Goal: Transaction & Acquisition: Obtain resource

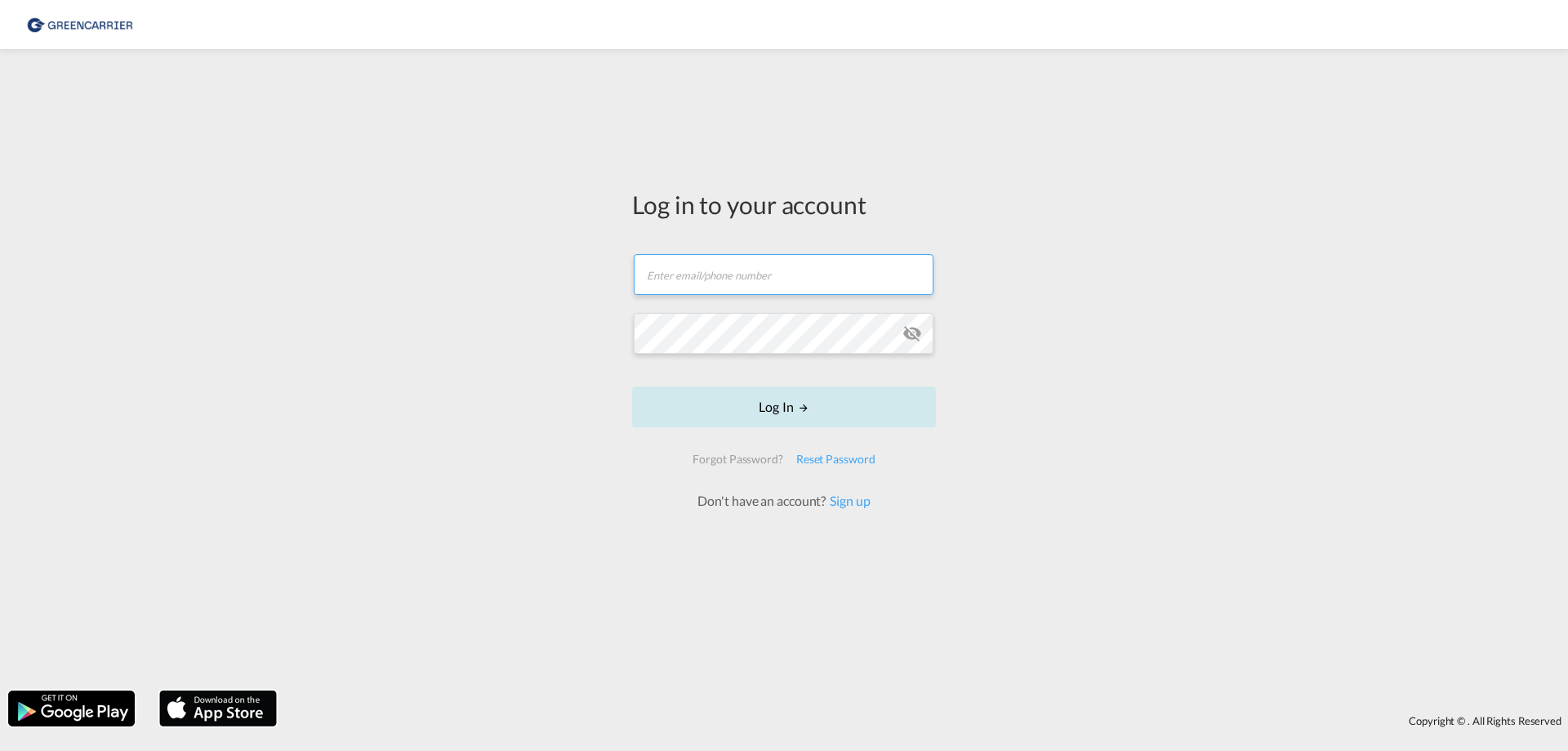
type input "[EMAIL_ADDRESS][DOMAIN_NAME]"
click at [748, 394] on button "Log In" at bounding box center [784, 406] width 304 height 41
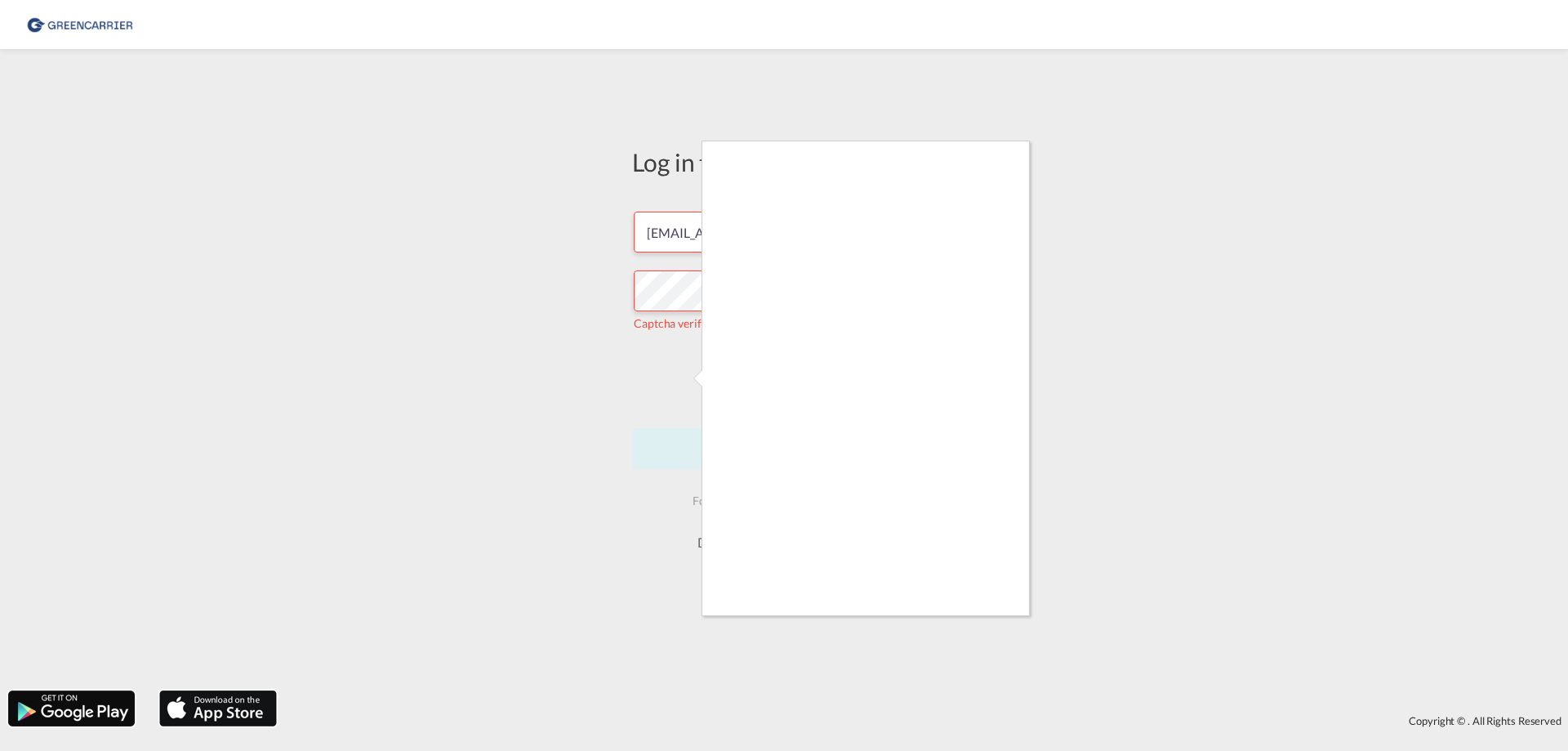
click at [668, 382] on div at bounding box center [784, 375] width 1568 height 751
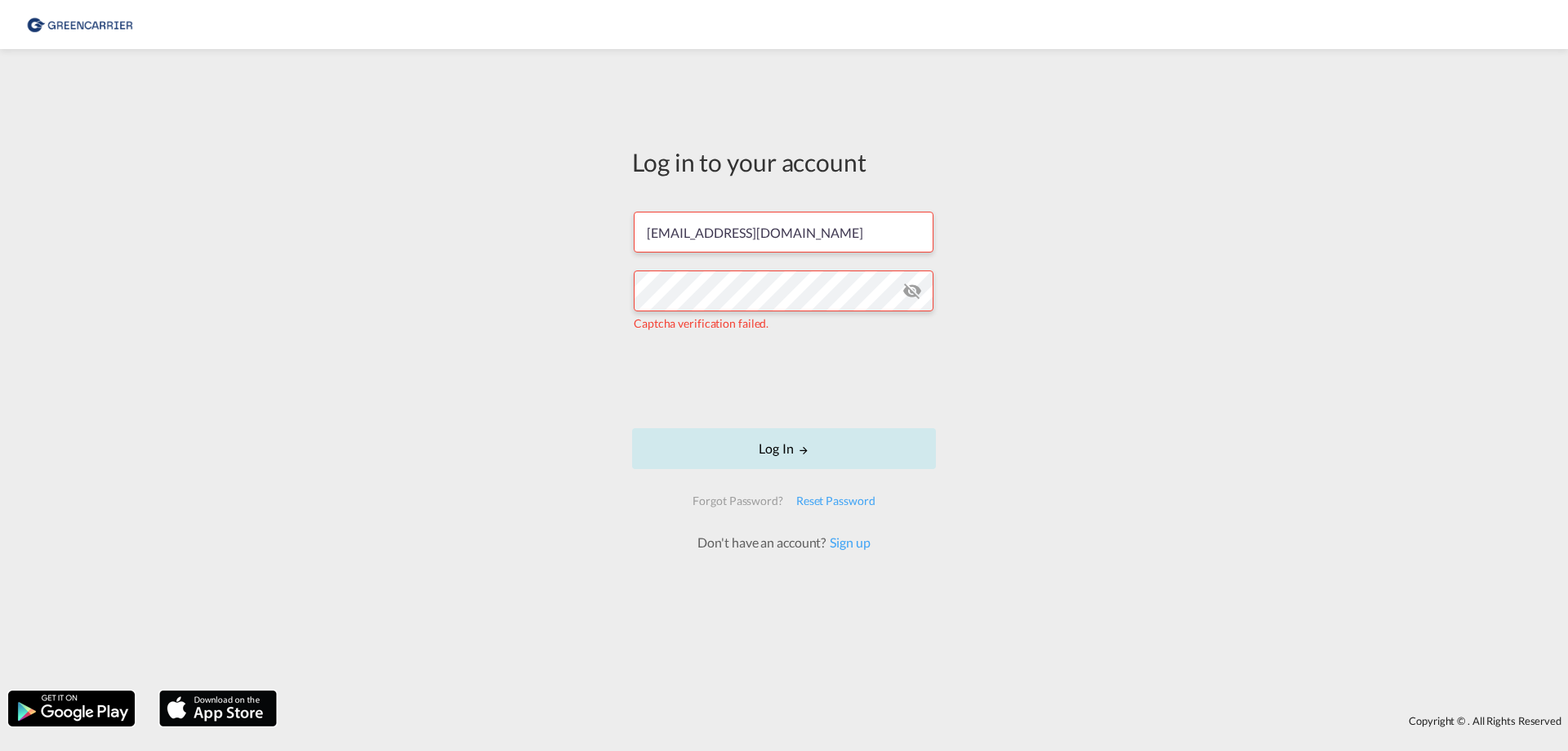
click at [796, 444] on button "Log In" at bounding box center [784, 448] width 304 height 41
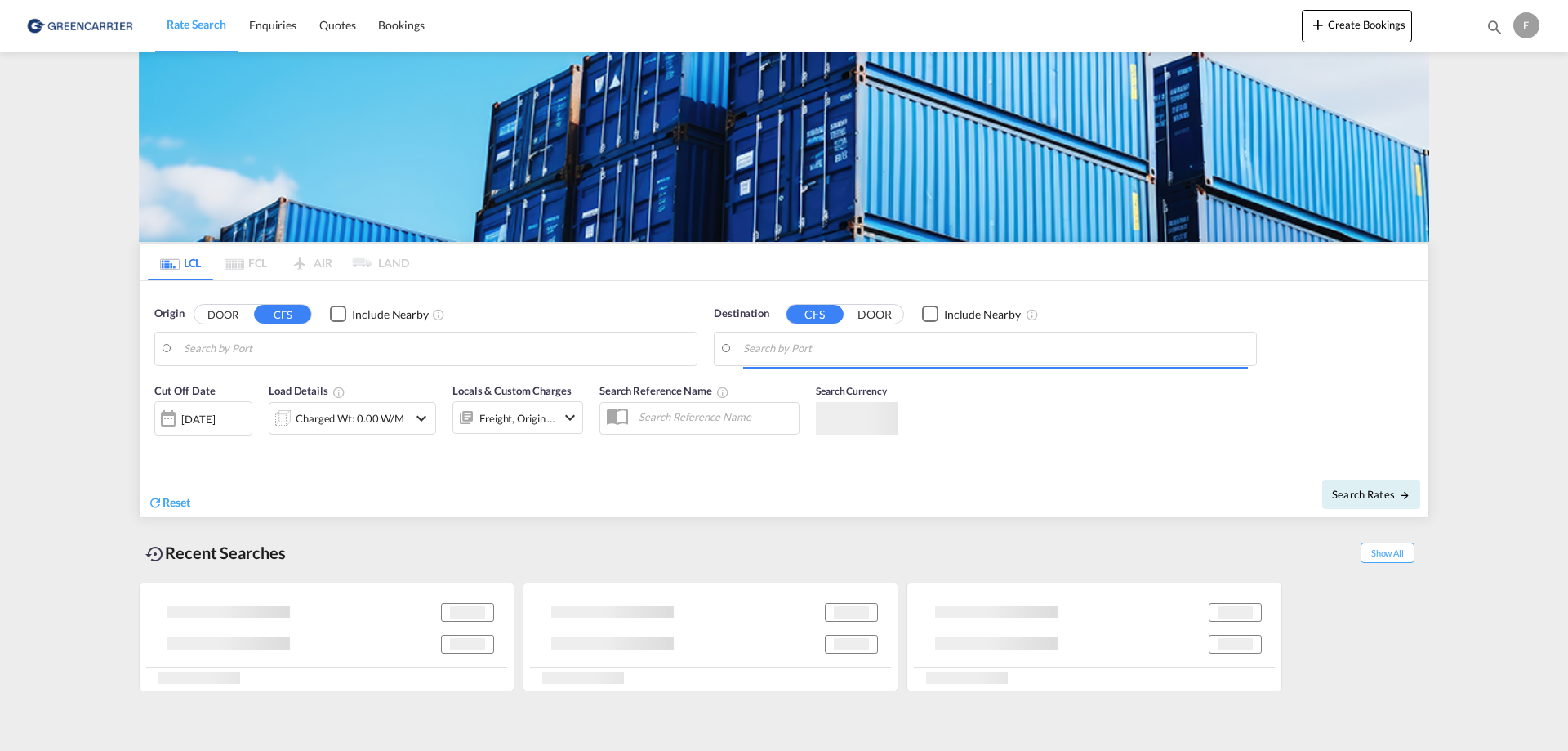
type input "[GEOGRAPHIC_DATA], NOOSL"
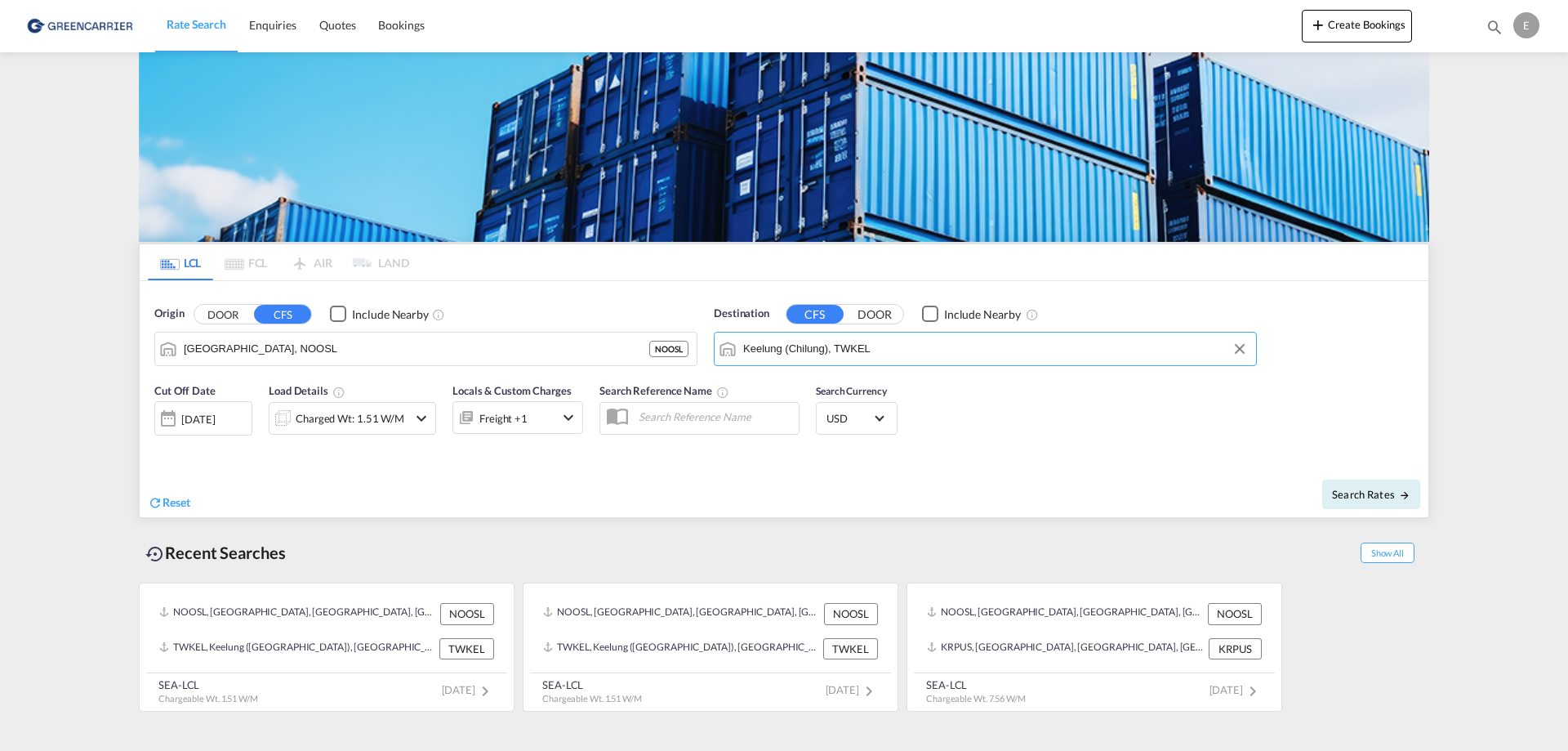
paste input "[GEOGRAPHIC_DATA]"
click at [819, 391] on div "[GEOGRAPHIC_DATA] [GEOGRAPHIC_DATA] AUTSV" at bounding box center [870, 393] width 310 height 49
type input "[GEOGRAPHIC_DATA], [GEOGRAPHIC_DATA]"
click at [1545, 117] on md-content "Rate Search Enquiries Quotes Bookings Create Bookings Bookings Quotes Enquiries…" at bounding box center [784, 375] width 1568 height 751
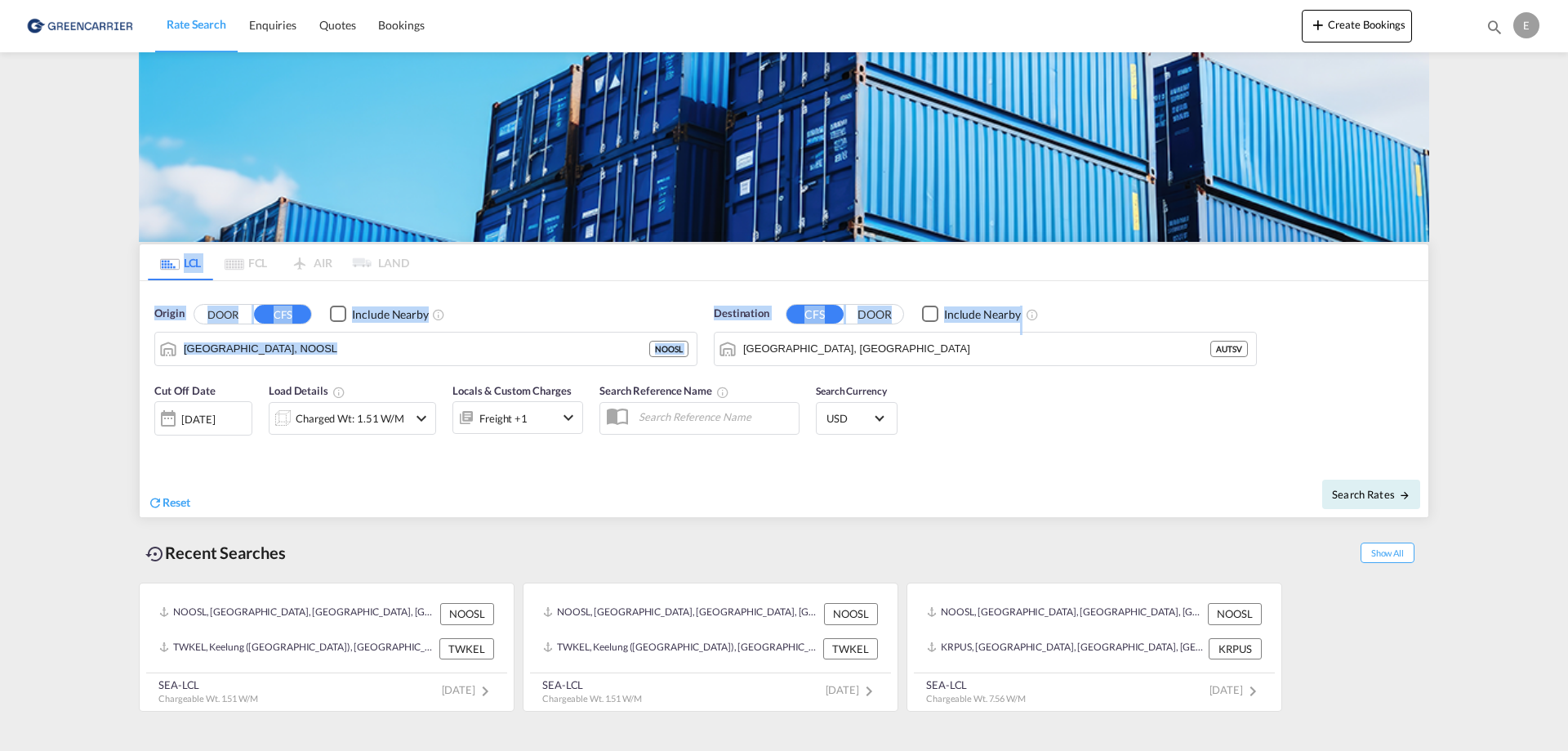
drag, startPoint x: 1531, startPoint y: 128, endPoint x: 1525, endPoint y: 289, distance: 161.1
click at [1525, 289] on md-content "Rate Search Enquiries Quotes Bookings Create Bookings Bookings Quotes Enquiries…" at bounding box center [784, 375] width 1568 height 751
click at [368, 420] on div "Charged Wt: 1.51 W/M" at bounding box center [350, 418] width 109 height 23
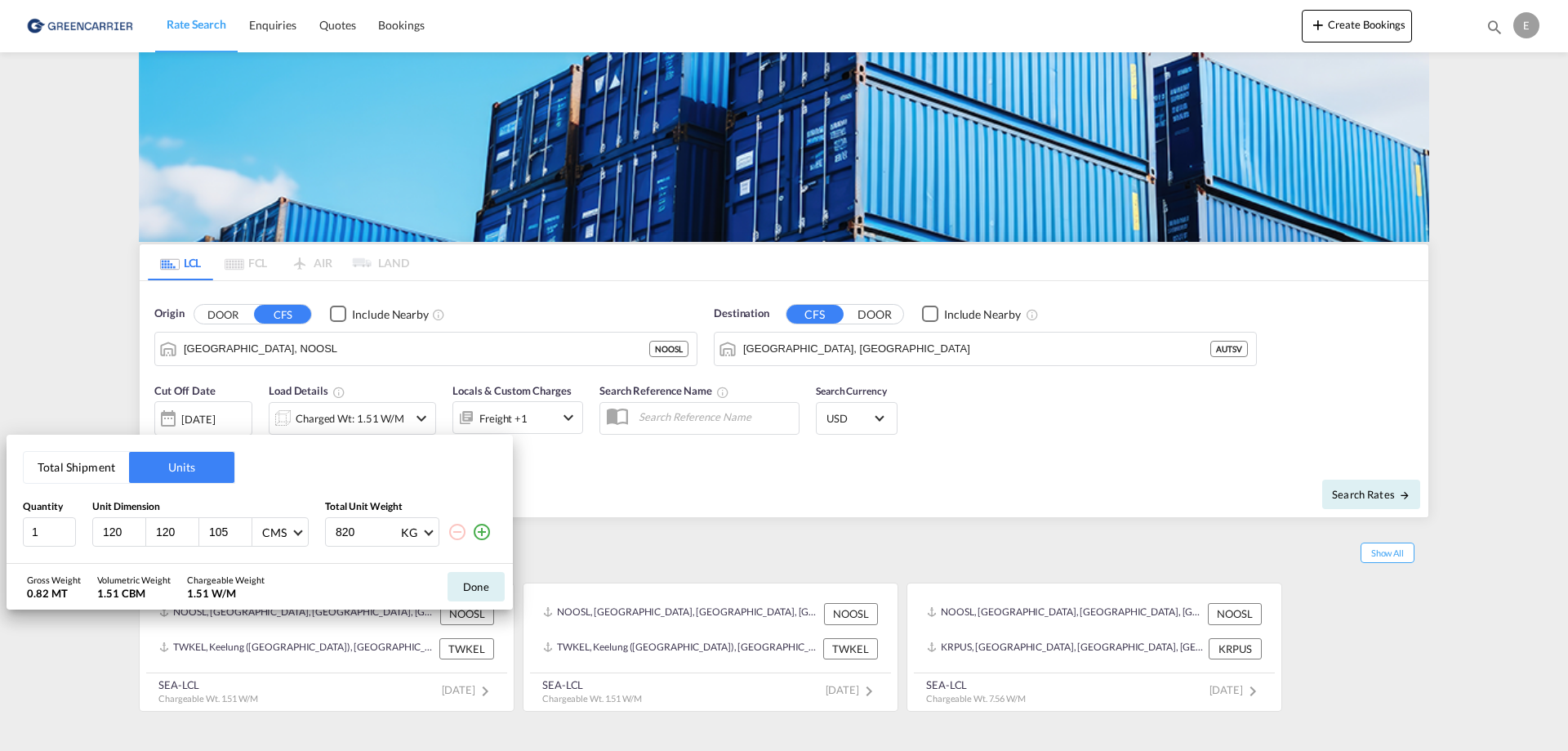
click at [468, 583] on button "Done" at bounding box center [476, 586] width 57 height 29
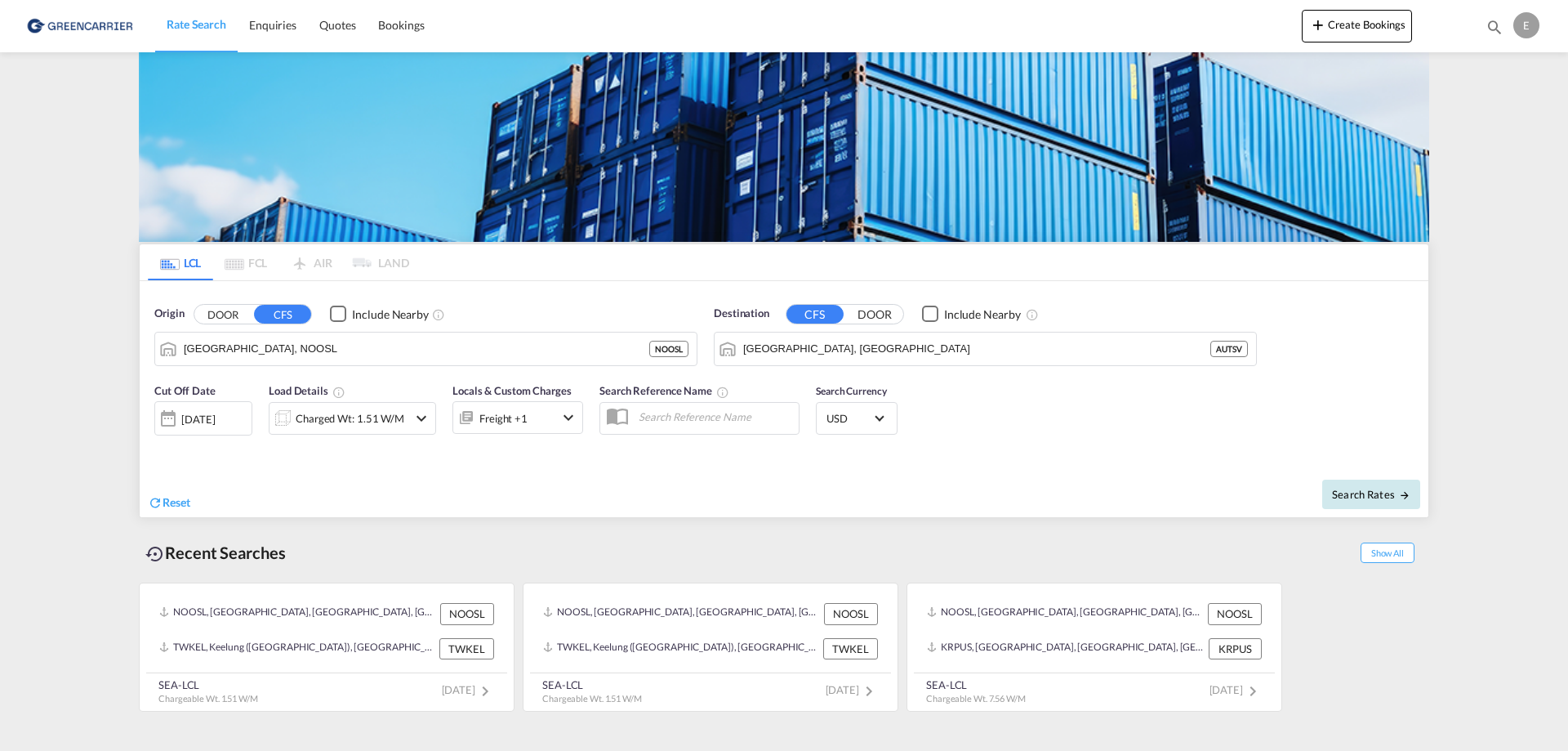
click at [1380, 493] on span "Search Rates" at bounding box center [1371, 494] width 78 height 13
type input "NOOSL to AUTSV / [DATE]"
